Goal: Transaction & Acquisition: Register for event/course

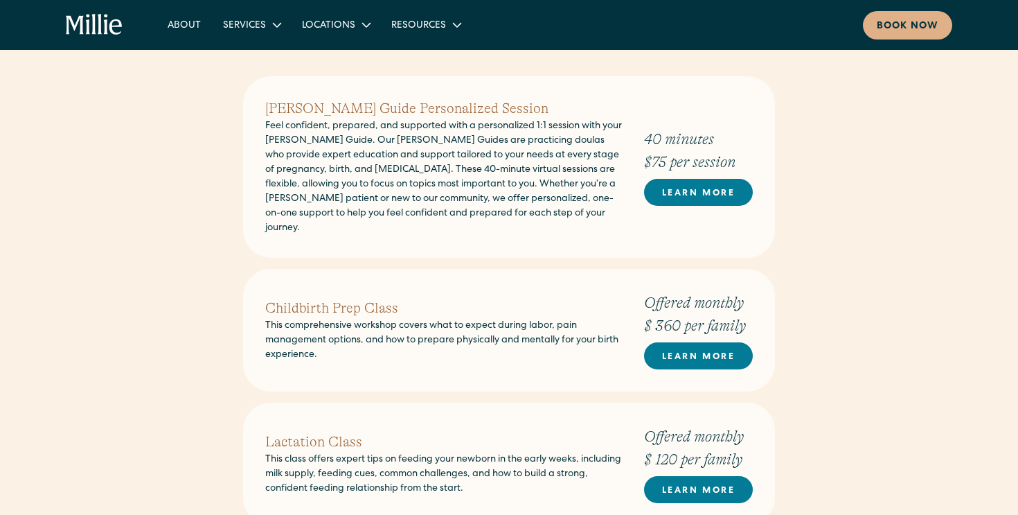
scroll to position [554, 0]
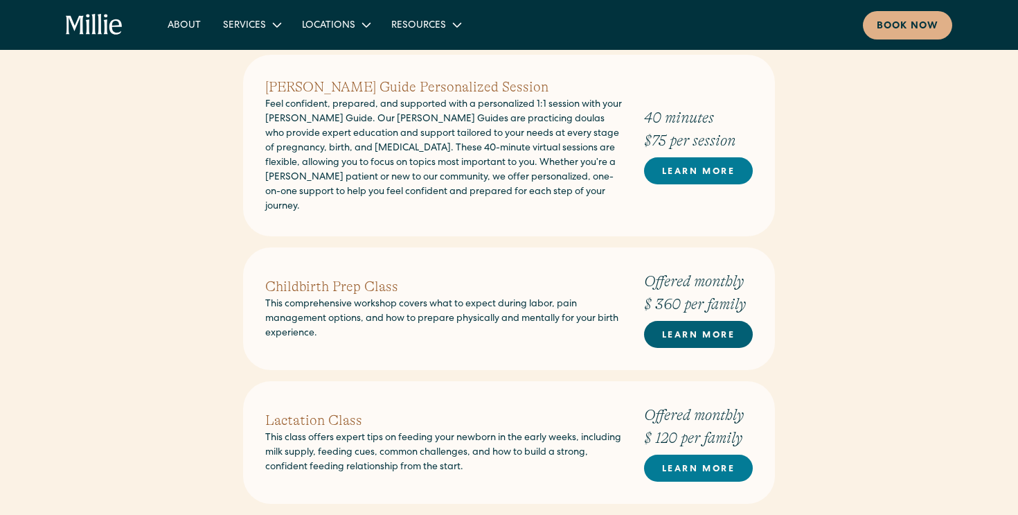
click at [680, 321] on link "LEARN MORE" at bounding box center [698, 334] width 109 height 27
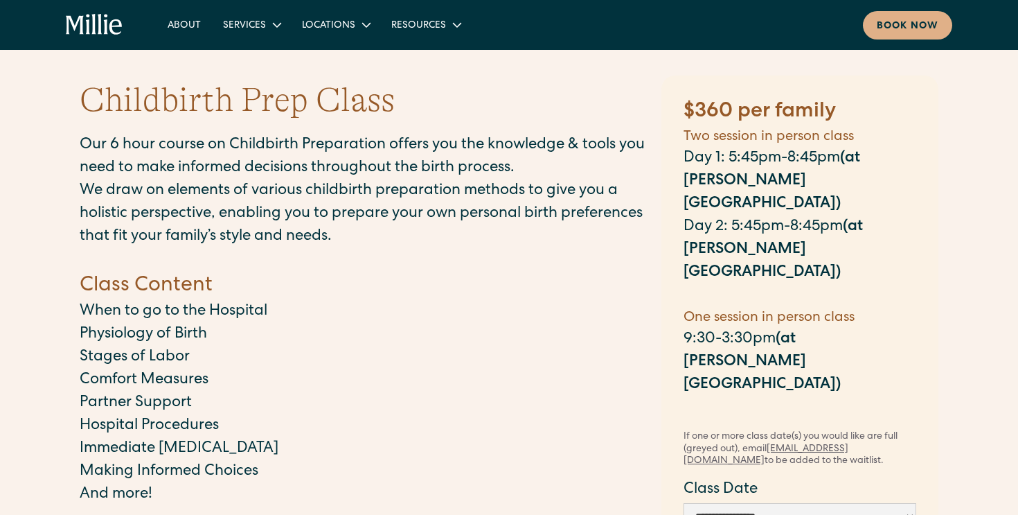
scroll to position [24, 0]
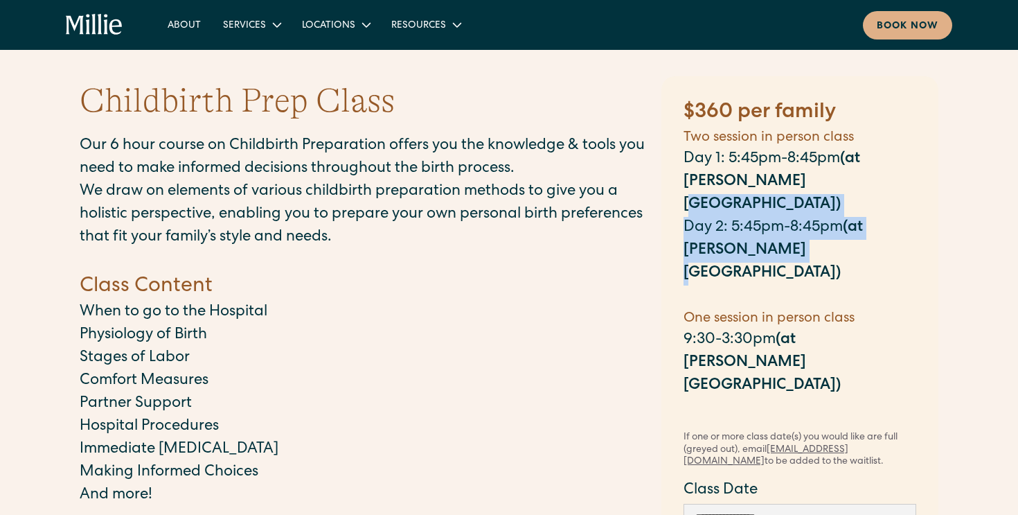
drag, startPoint x: 747, startPoint y: 220, endPoint x: 743, endPoint y: 193, distance: 26.6
click at [743, 193] on div "$360 per family Two session in person class Day 1: 5:45pm-8:45pm (at Millie Cli…" at bounding box center [800, 259] width 233 height 322
click at [743, 193] on p "Day 1: 5:45pm-8:45pm (at Millie Clinic)" at bounding box center [800, 182] width 233 height 69
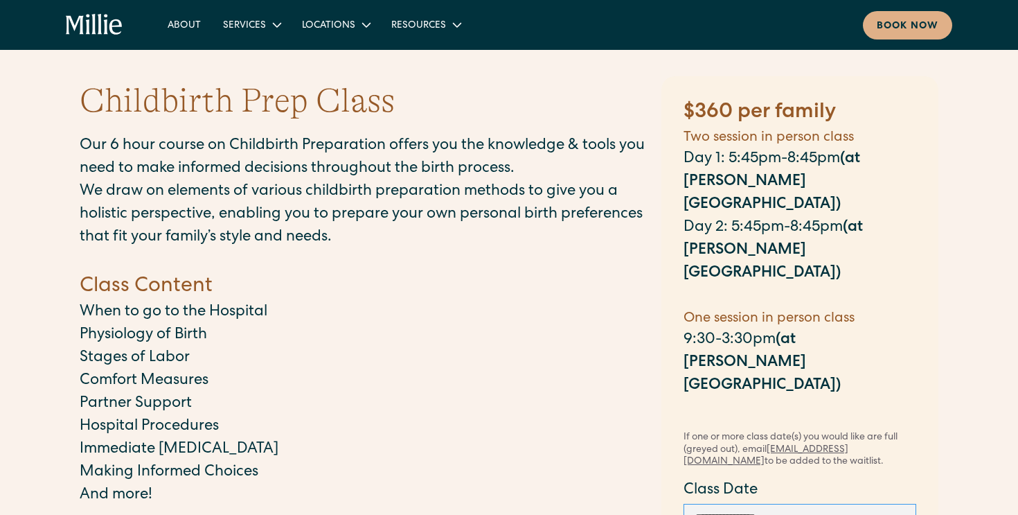
click at [779, 504] on select "**********" at bounding box center [800, 517] width 233 height 26
click at [735, 504] on select "**********" at bounding box center [800, 517] width 233 height 26
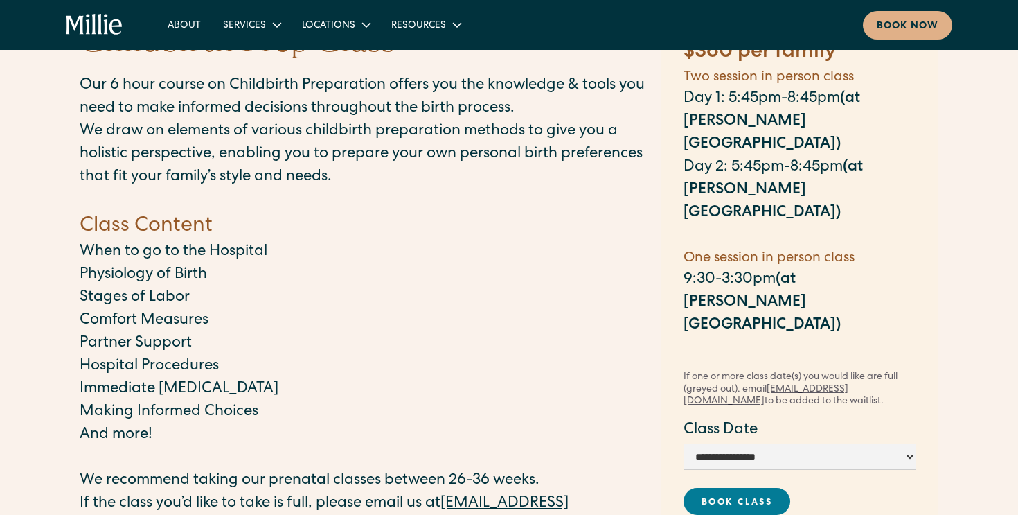
scroll to position [85, 0]
click at [754, 443] on select "**********" at bounding box center [800, 456] width 233 height 26
select select "**********"
click at [684, 443] on select "**********" at bounding box center [800, 456] width 233 height 26
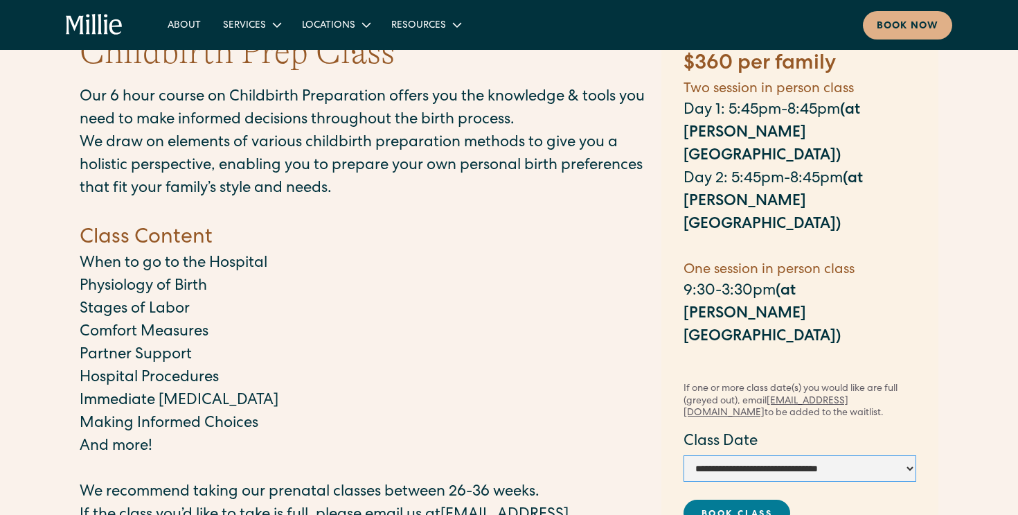
scroll to position [118, 0]
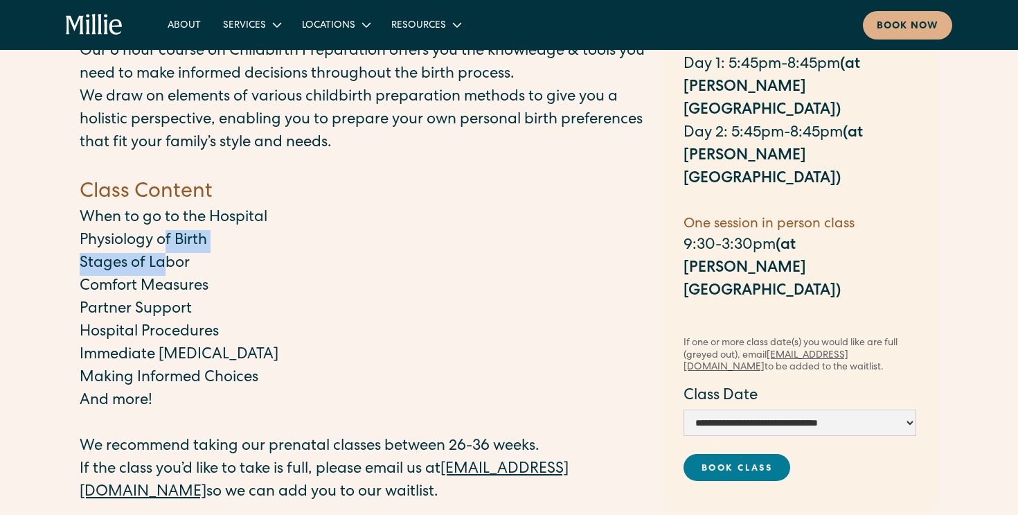
drag, startPoint x: 168, startPoint y: 264, endPoint x: 167, endPoint y: 244, distance: 20.1
click at [167, 244] on div "Our 6 hour course on Childbirth Preparation offers you the knowledge & tools yo…" at bounding box center [364, 341] width 568 height 601
click at [158, 256] on p "Stages of Labor" at bounding box center [364, 264] width 568 height 23
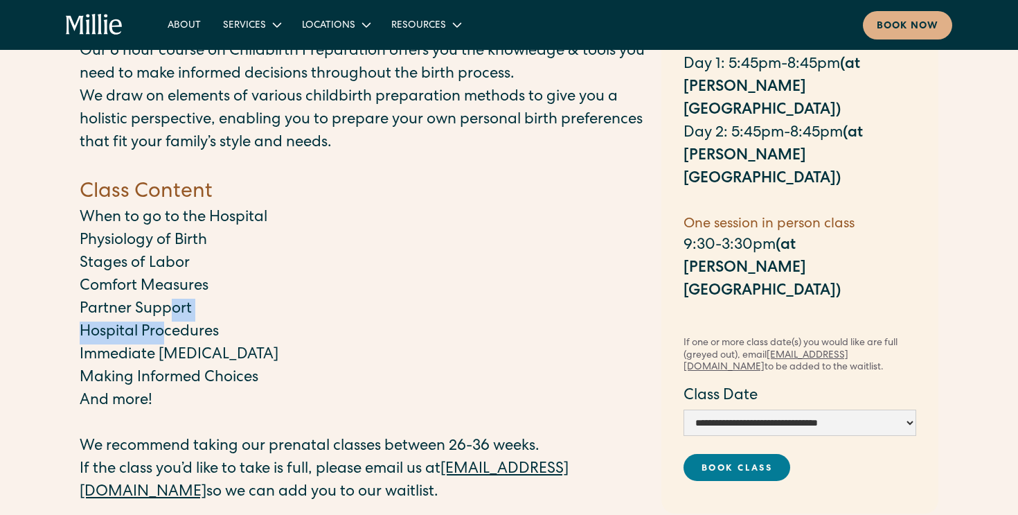
drag, startPoint x: 167, startPoint y: 308, endPoint x: 167, endPoint y: 333, distance: 24.9
click at [167, 333] on div "Our 6 hour course on Childbirth Preparation offers you the knowledge & tools yo…" at bounding box center [364, 341] width 568 height 601
click at [167, 333] on p "Hospital Procedures" at bounding box center [364, 332] width 568 height 23
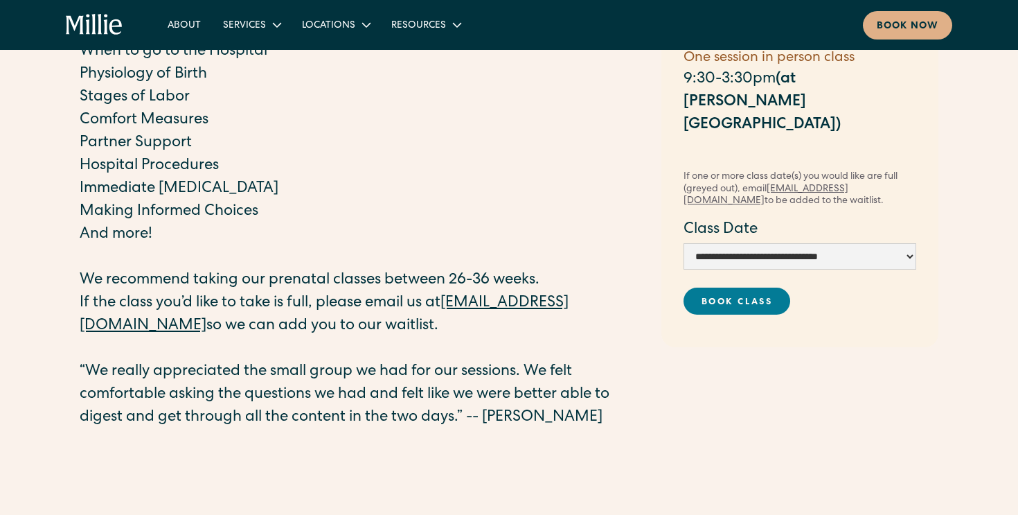
scroll to position [0, 0]
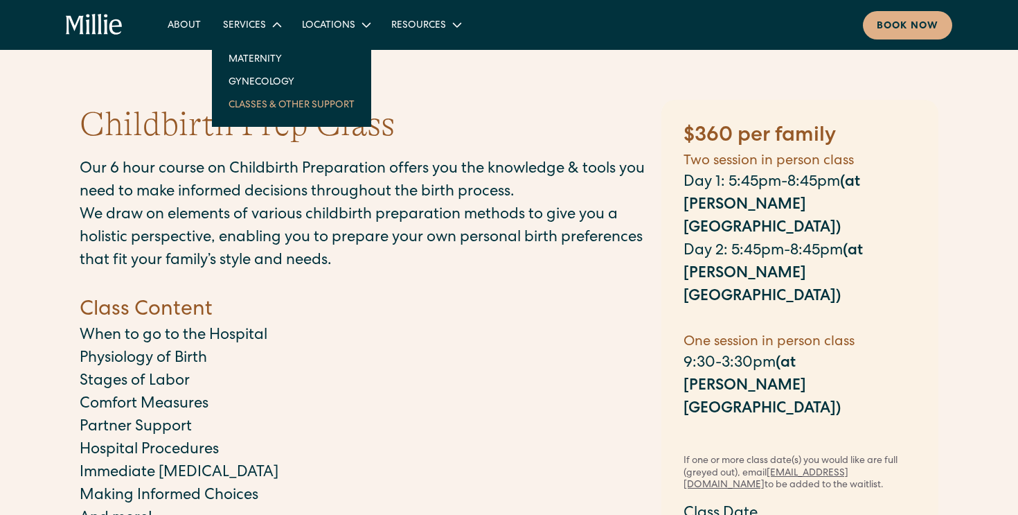
click at [247, 107] on link "Classes & Other Support" at bounding box center [292, 104] width 148 height 23
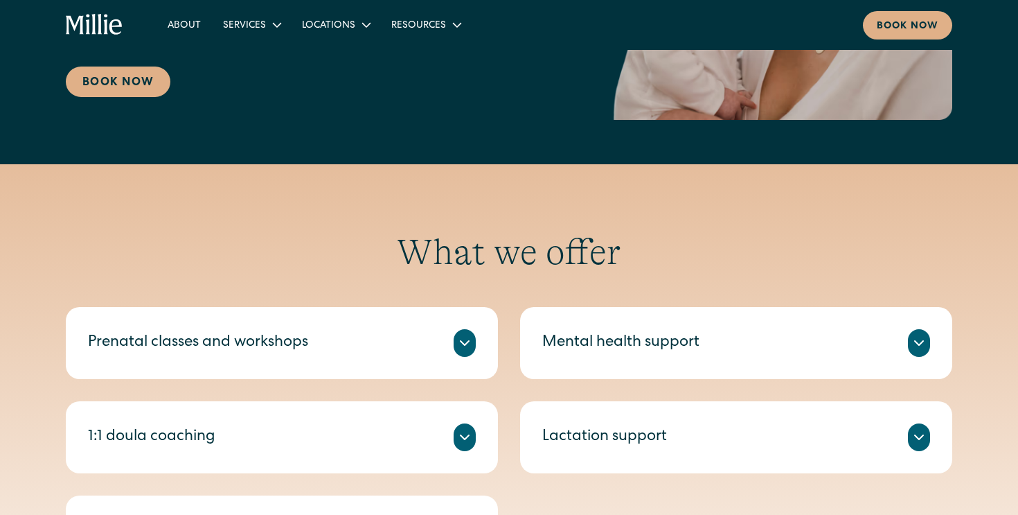
scroll to position [339, 0]
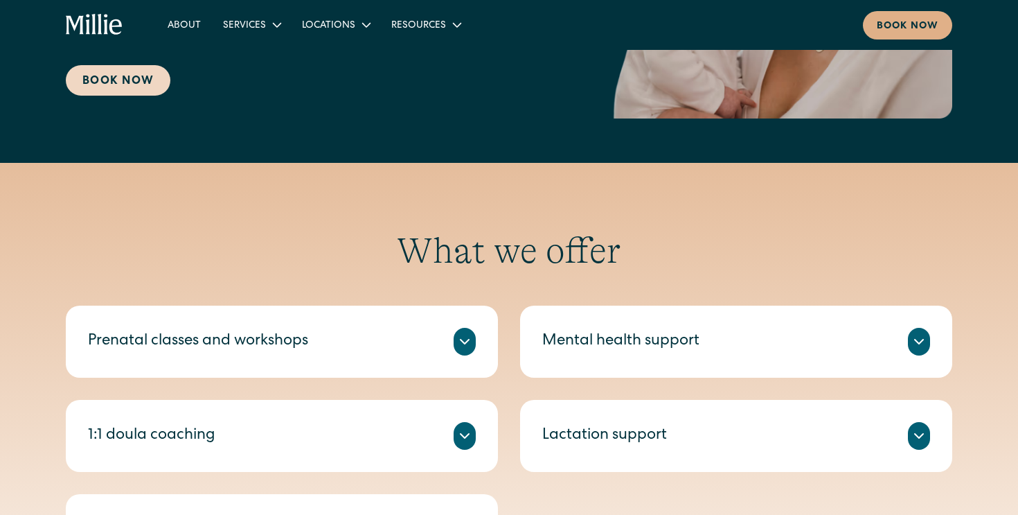
click at [159, 87] on link "Book Now" at bounding box center [118, 80] width 105 height 30
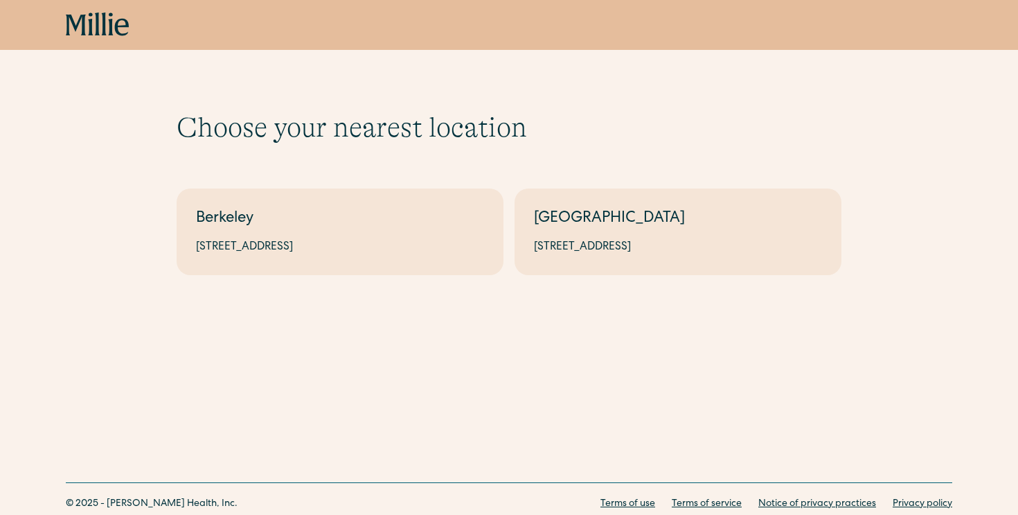
scroll to position [3, 0]
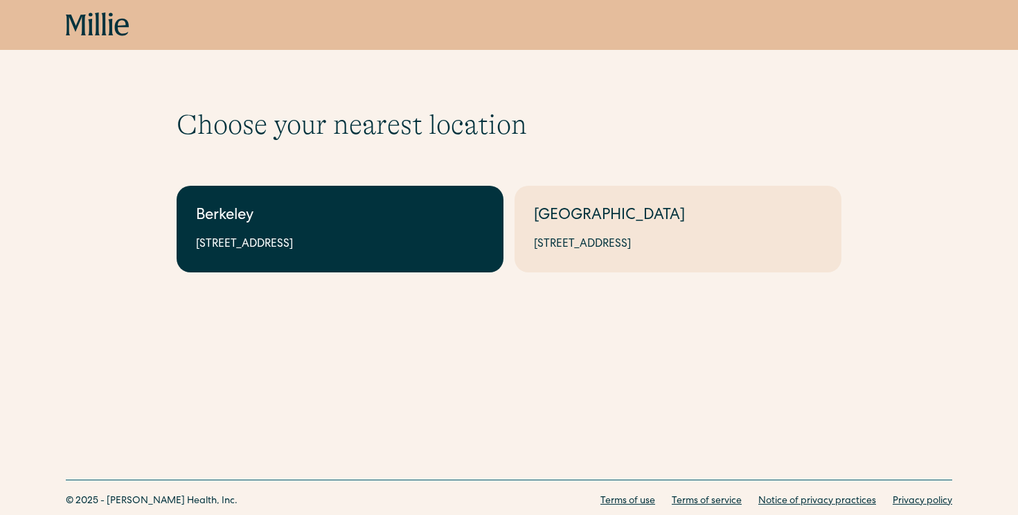
click at [393, 244] on div "[STREET_ADDRESS]" at bounding box center [340, 244] width 288 height 17
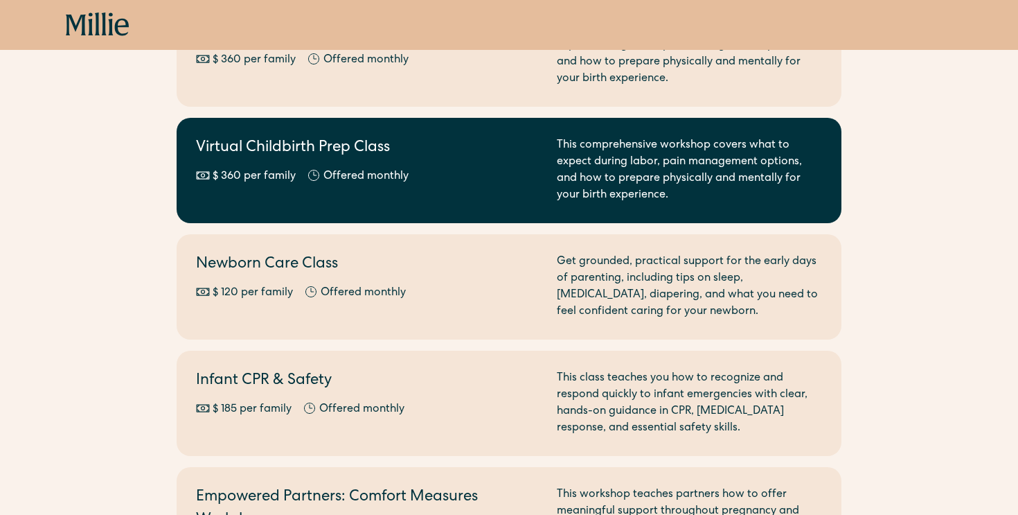
scroll to position [253, 0]
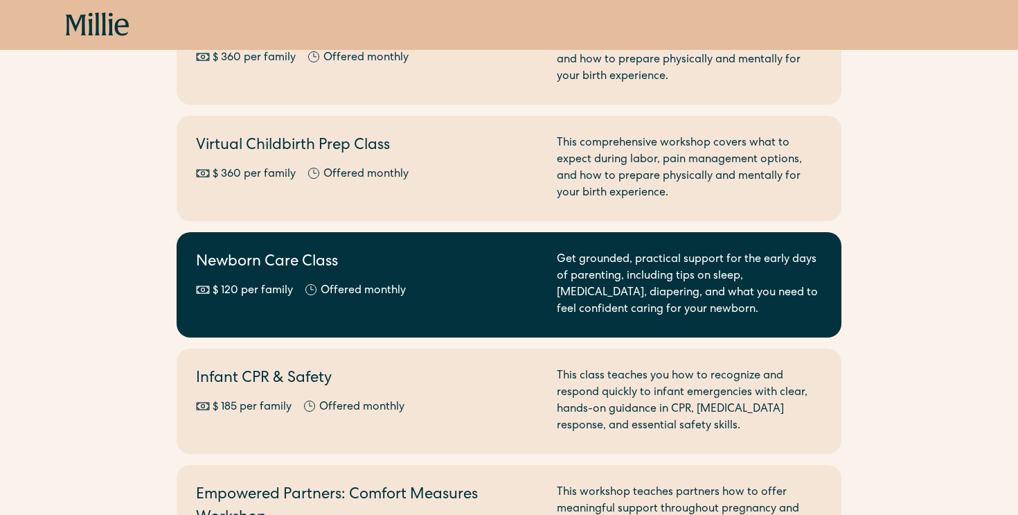
click at [441, 316] on div "Newborn Care Class $ 120 per family Offered monthly Every other month" at bounding box center [368, 284] width 344 height 67
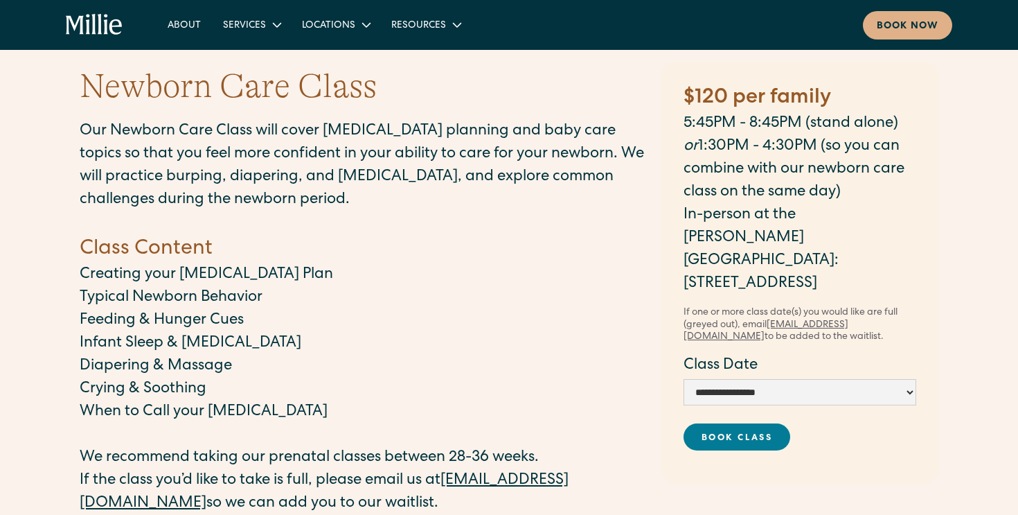
scroll to position [71, 0]
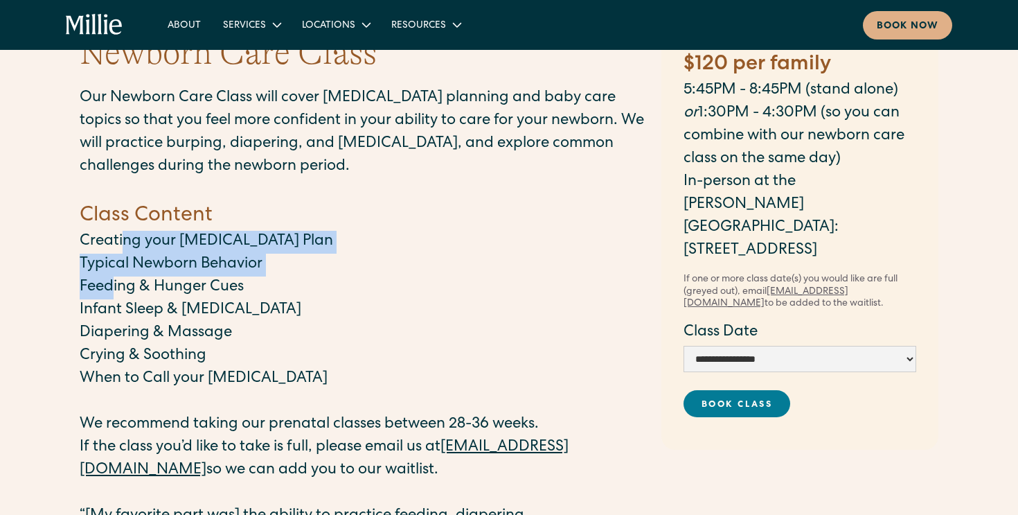
drag, startPoint x: 123, startPoint y: 233, endPoint x: 111, endPoint y: 281, distance: 48.6
click at [111, 281] on div "Our Newborn Care Class will cover postpartum planning and baby care topics so t…" at bounding box center [364, 367] width 568 height 560
click at [111, 281] on p "Feeding & Hunger Cues" at bounding box center [364, 287] width 568 height 23
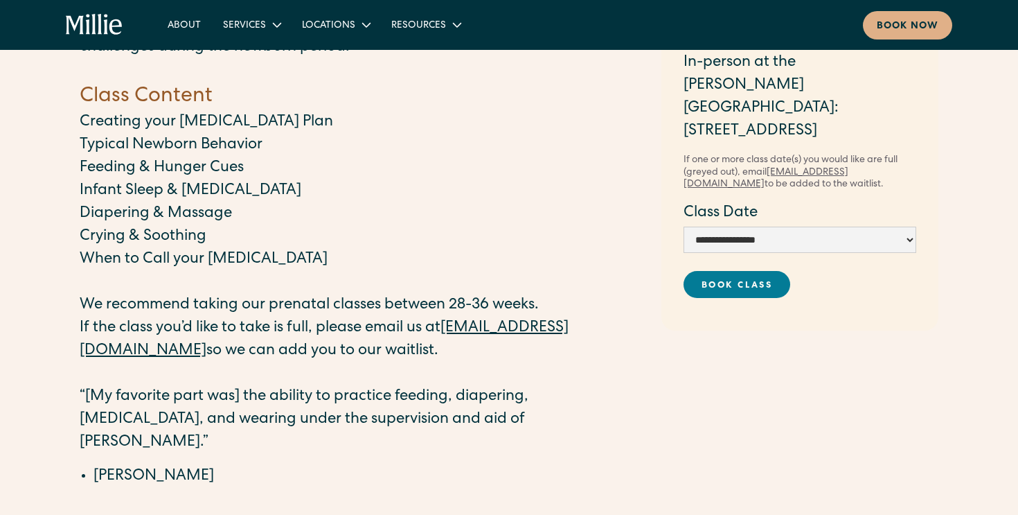
scroll to position [191, 0]
drag, startPoint x: 204, startPoint y: 373, endPoint x: 204, endPoint y: 340, distance: 32.6
click at [204, 340] on div "Our Newborn Care Class will cover postpartum planning and baby care topics so t…" at bounding box center [364, 247] width 568 height 560
click at [204, 340] on p "If the class you’d like to take is full, please email us at frontdesk@milliecli…" at bounding box center [364, 340] width 568 height 46
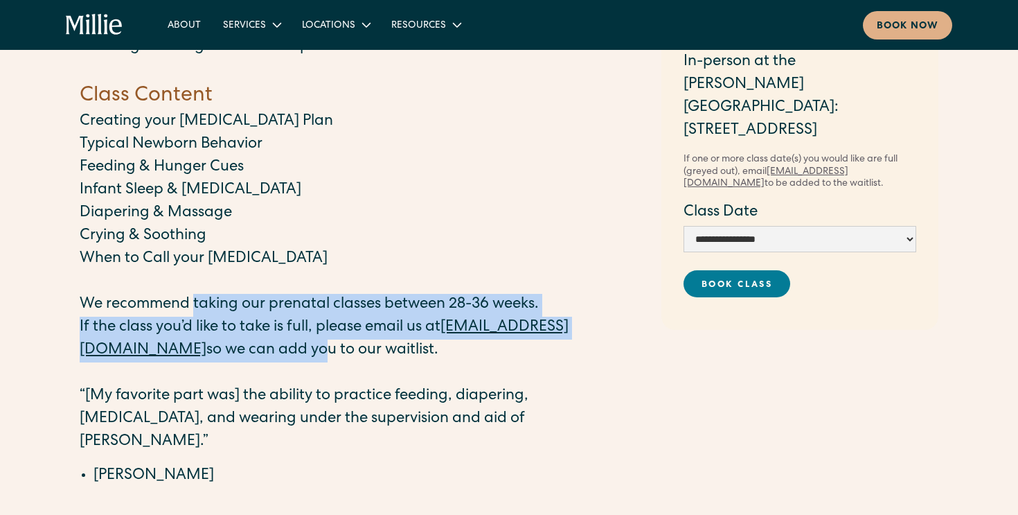
drag, startPoint x: 195, startPoint y: 340, endPoint x: 195, endPoint y: 309, distance: 31.2
click at [195, 309] on div "Our Newborn Care Class will cover postpartum planning and baby care topics so t…" at bounding box center [364, 247] width 568 height 560
click at [195, 309] on p "We recommend taking our prenatal classes between 28-36 weeks." at bounding box center [364, 305] width 568 height 23
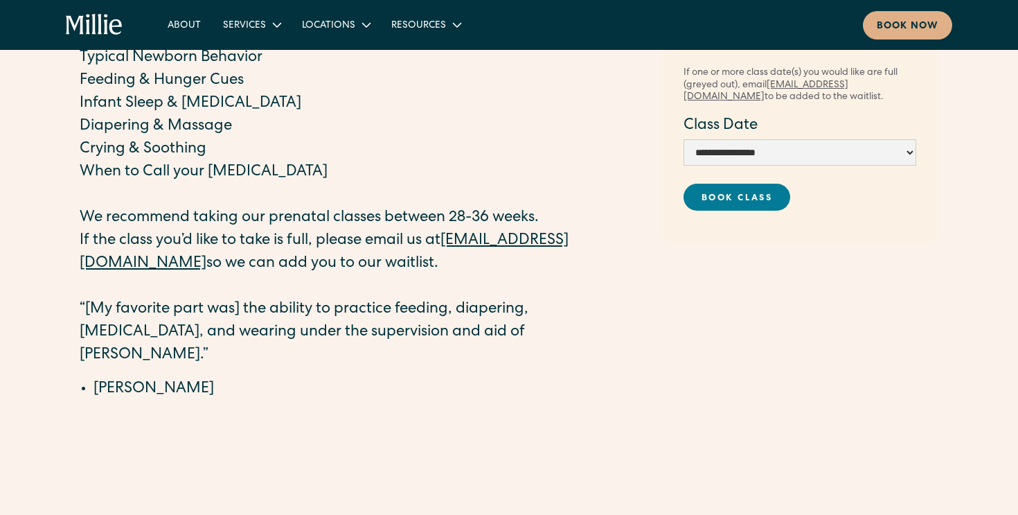
scroll to position [287, 0]
